Goal: Task Accomplishment & Management: Manage account settings

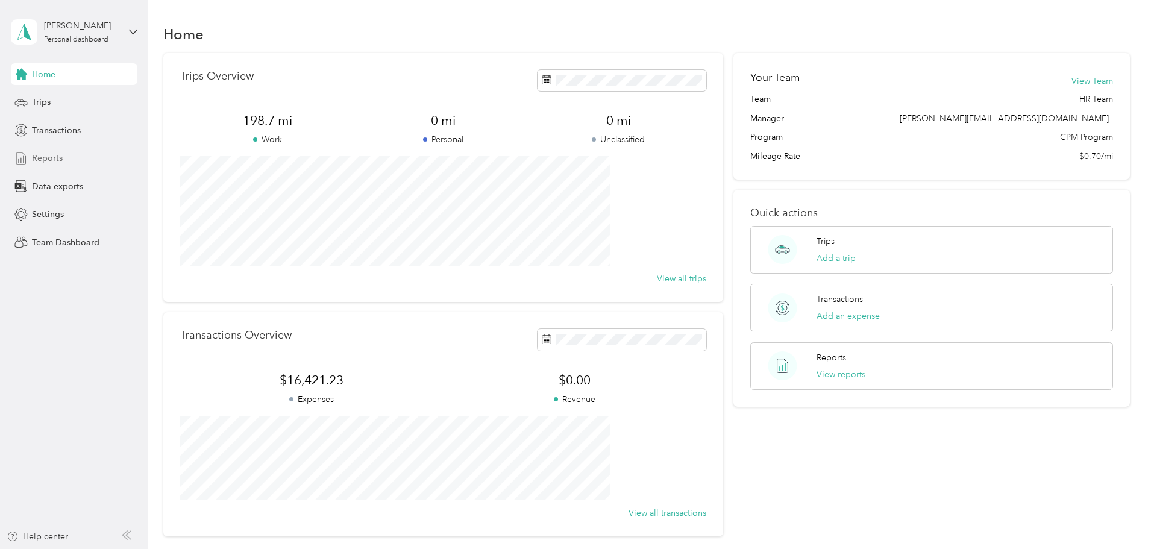
click at [40, 158] on span "Reports" at bounding box center [47, 158] width 31 height 13
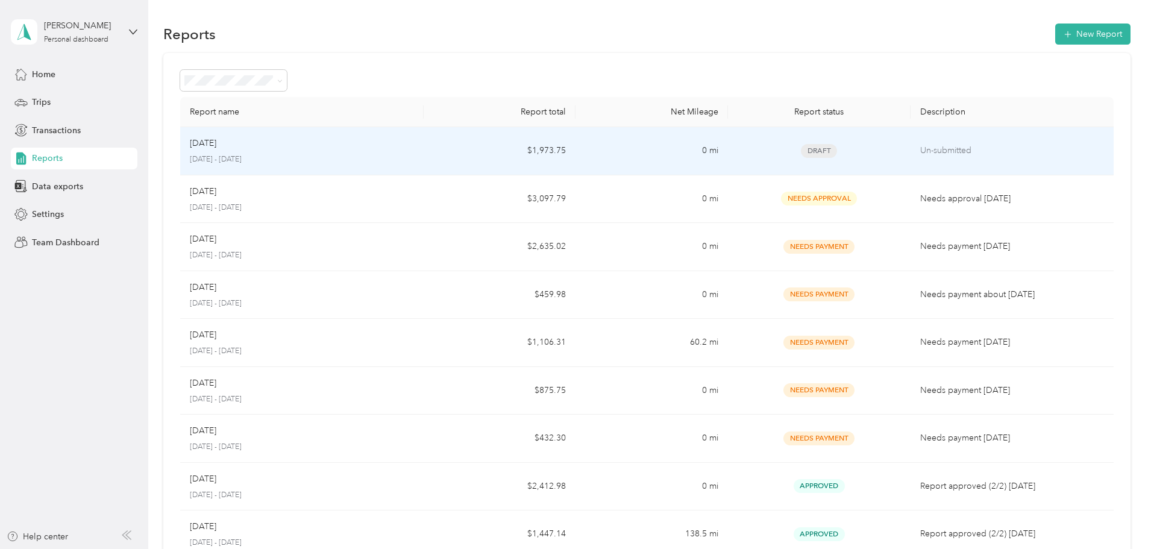
click at [920, 146] on p "Un-submitted" at bounding box center [1012, 150] width 184 height 13
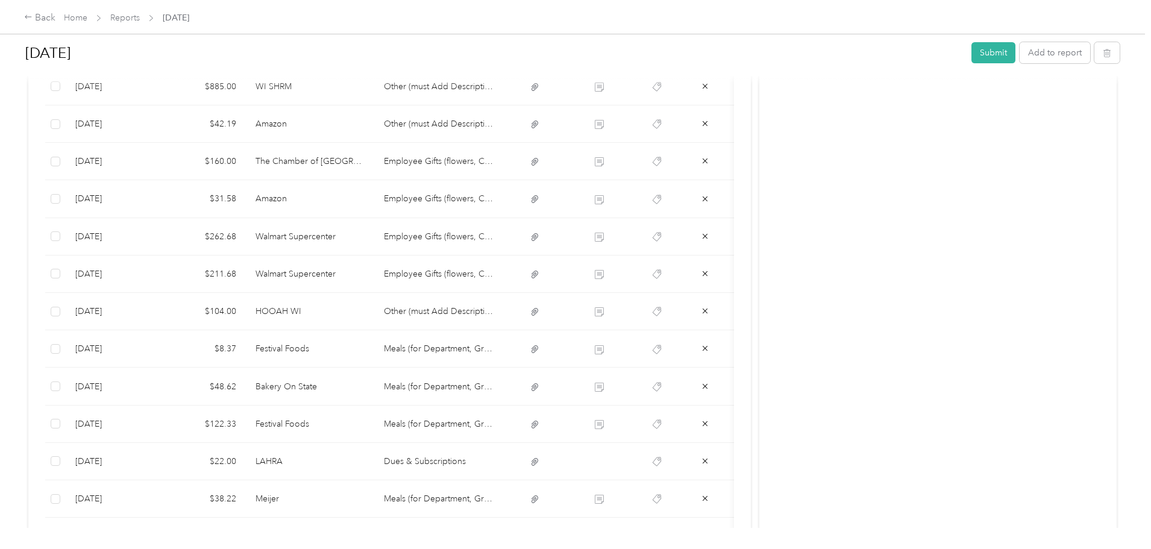
scroll to position [362, 0]
click at [971, 57] on button "Submit" at bounding box center [993, 52] width 44 height 21
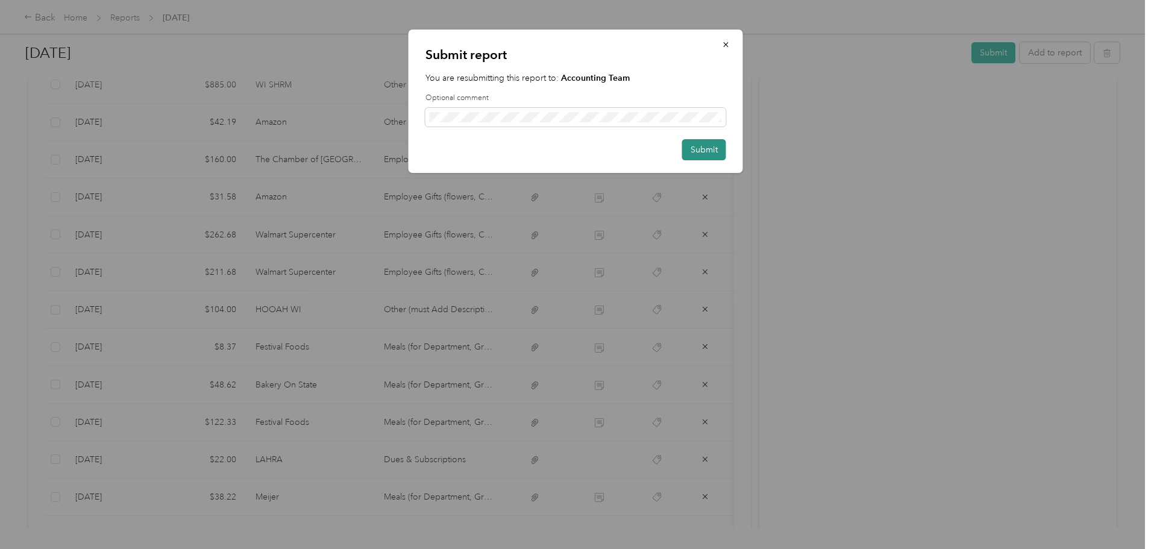
click at [706, 145] on button "Submit" at bounding box center [704, 149] width 44 height 21
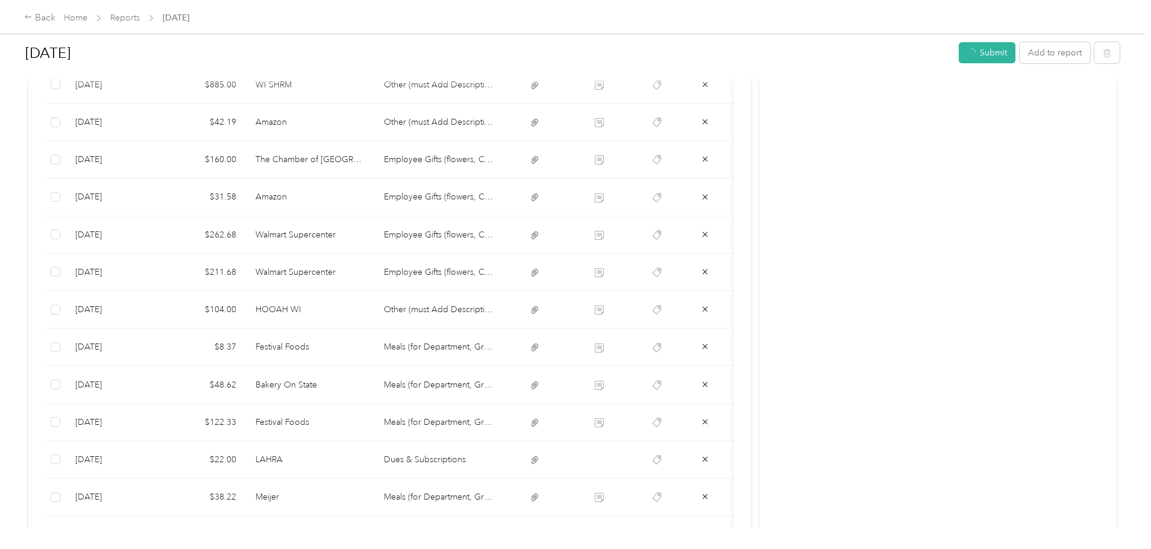
scroll to position [374, 0]
